Goal: Task Accomplishment & Management: Manage account settings

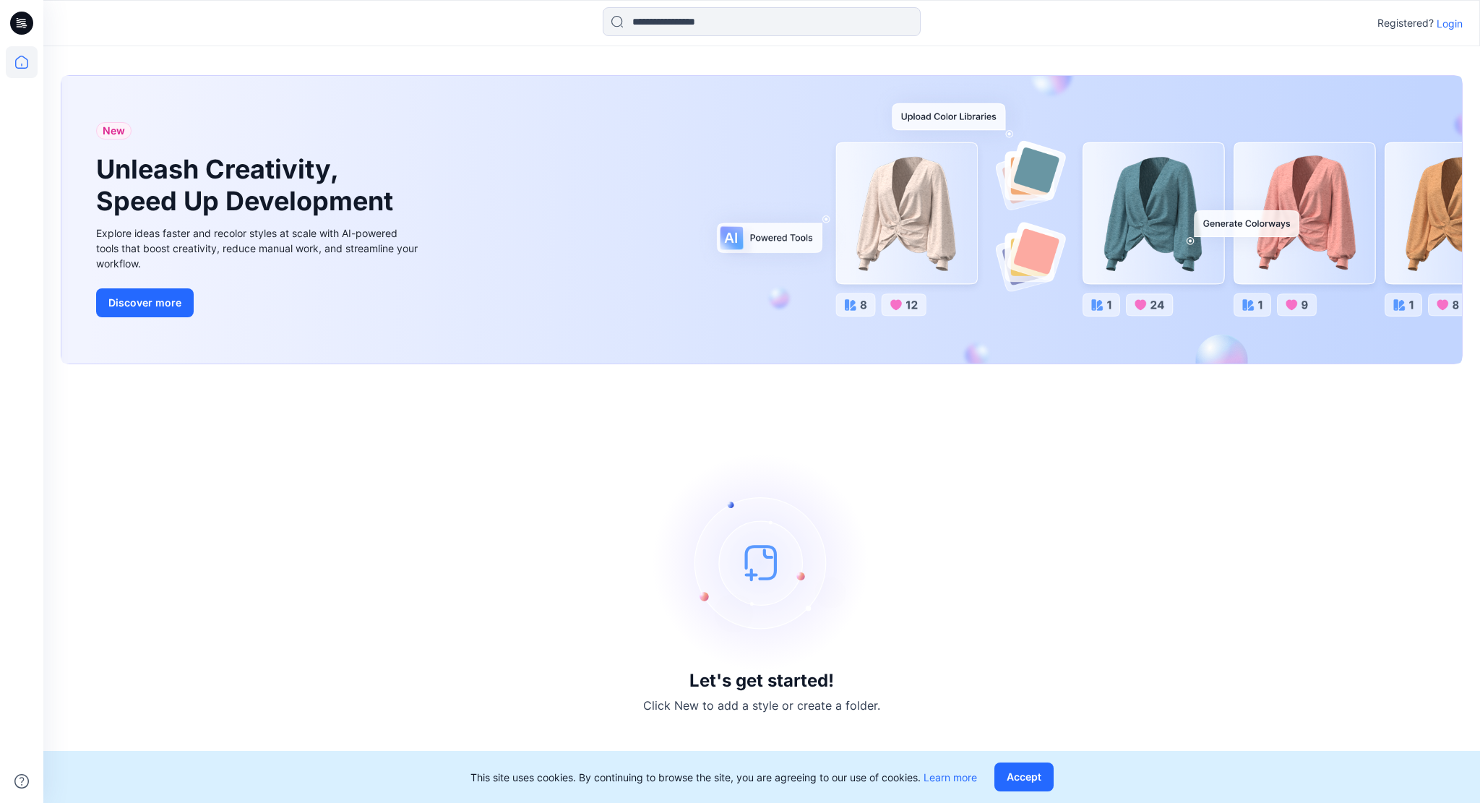
click at [19, 26] on icon at bounding box center [20, 26] width 7 height 1
click at [22, 62] on icon at bounding box center [22, 62] width 32 height 32
click at [21, 61] on icon at bounding box center [22, 62] width 32 height 32
click at [1020, 783] on button "Accept" at bounding box center [1024, 777] width 59 height 29
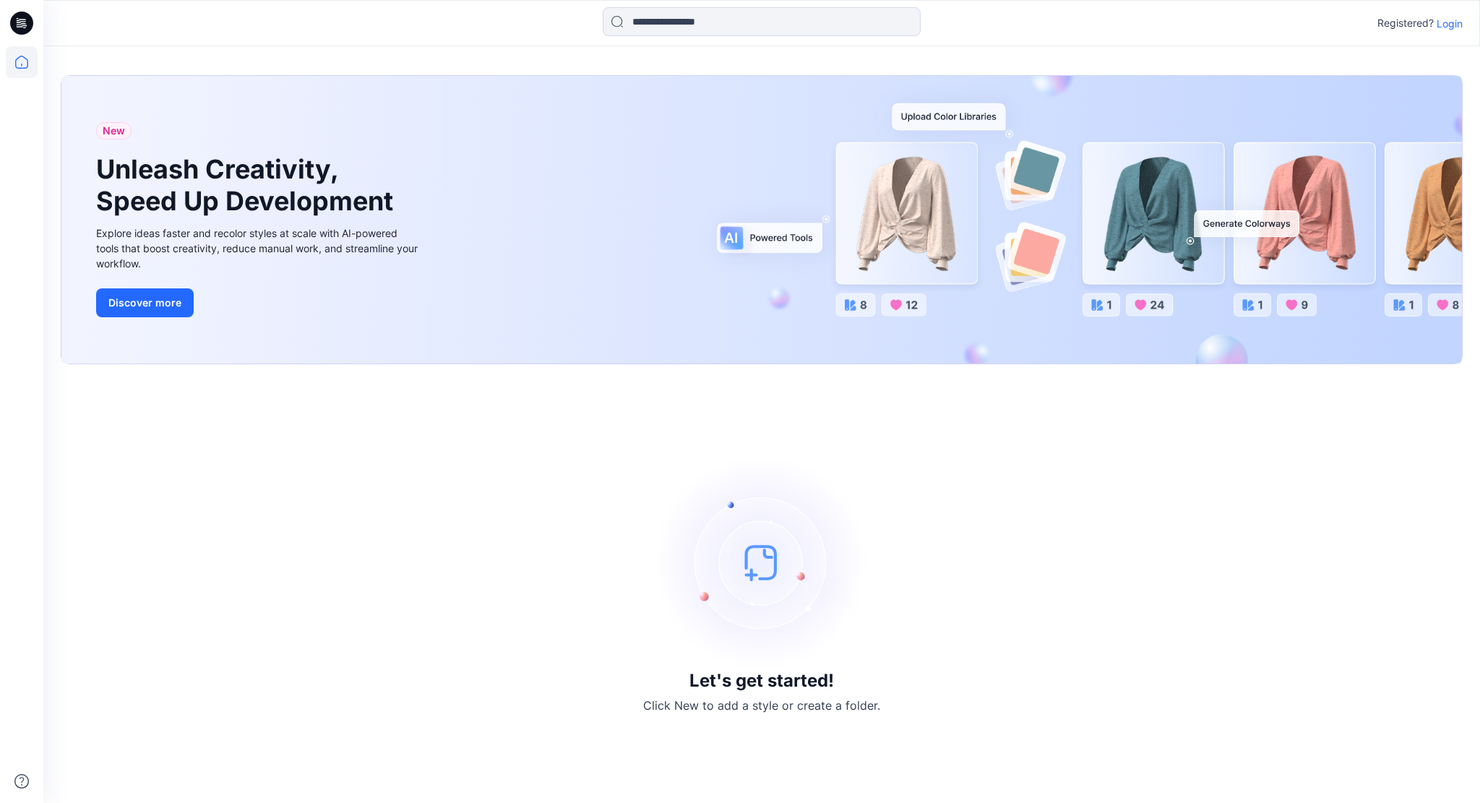
click at [1454, 22] on p "Login" at bounding box center [1450, 23] width 26 height 15
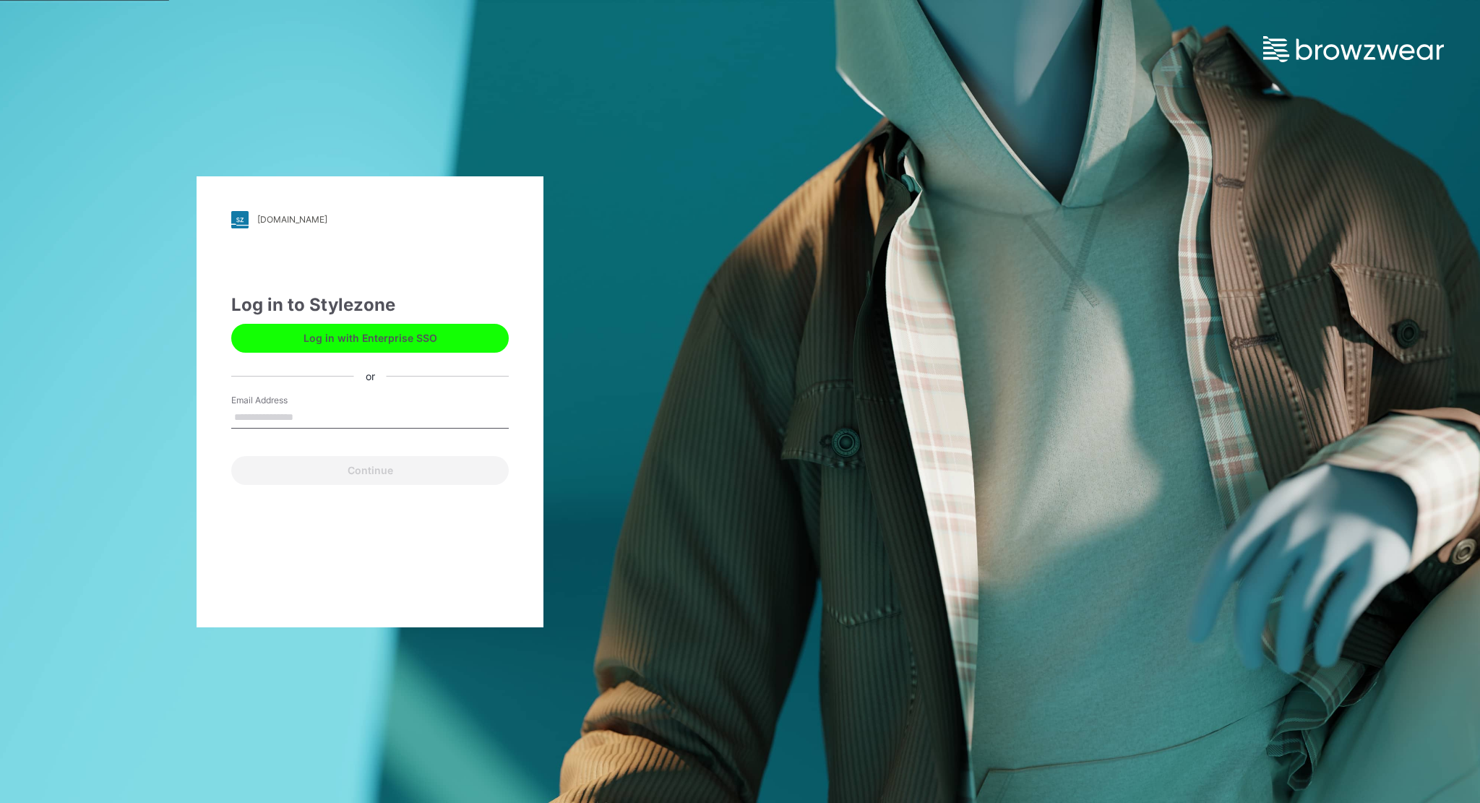
click at [318, 424] on input "Email Address" at bounding box center [370, 418] width 278 height 22
type input "**********"
click at [361, 473] on button "Continue" at bounding box center [370, 470] width 278 height 29
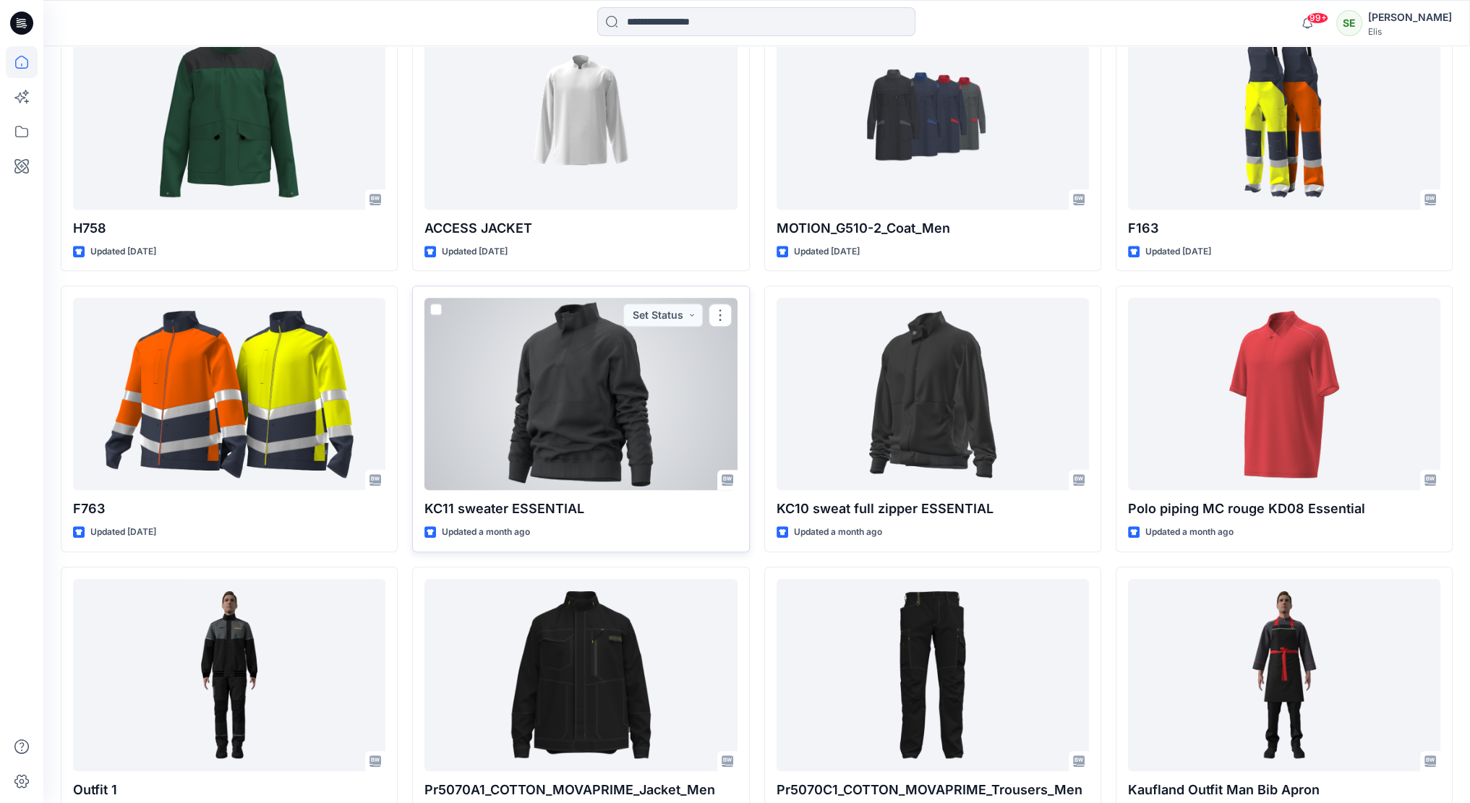
scroll to position [828, 0]
